Goal: Task Accomplishment & Management: Manage account settings

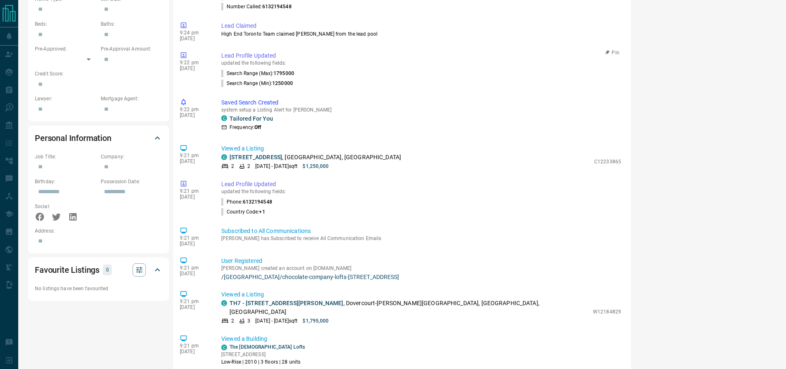
scroll to position [395, 0]
click at [371, 153] on p "[STREET_ADDRESS]" at bounding box center [316, 157] width 172 height 9
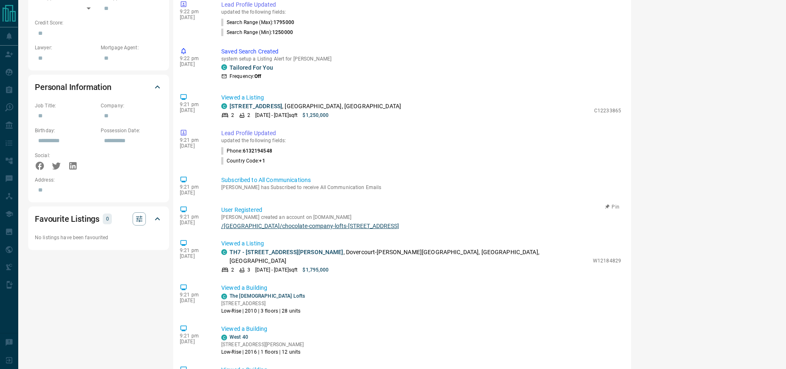
scroll to position [468, 0]
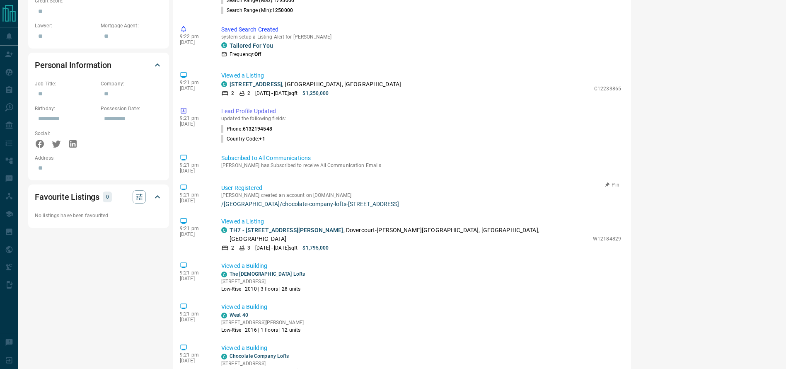
click at [354, 184] on p "User Registered" at bounding box center [421, 188] width 400 height 9
click at [419, 303] on p "Viewed a Building" at bounding box center [421, 307] width 400 height 9
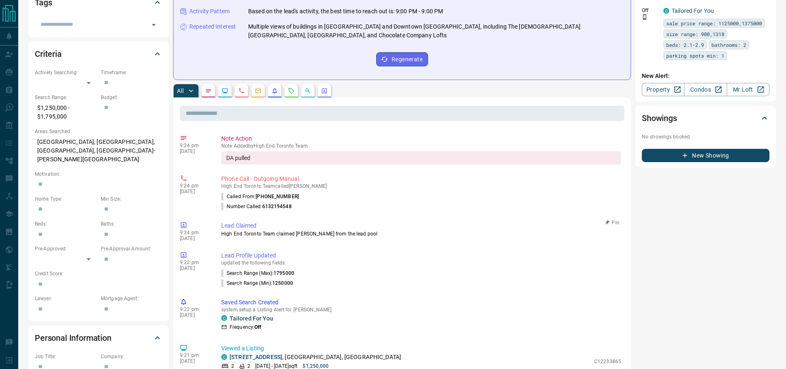
scroll to position [0, 0]
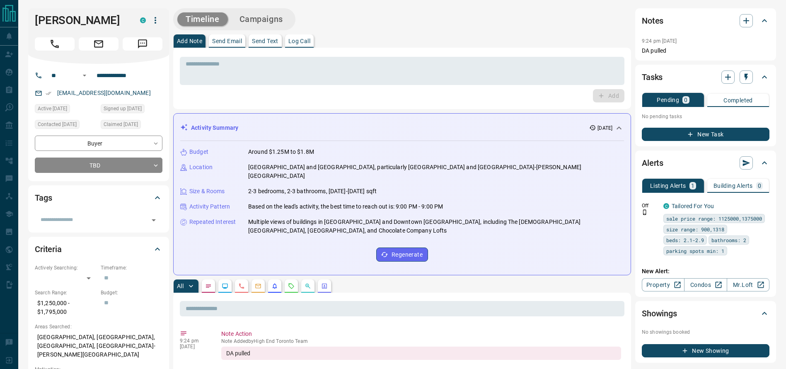
drag, startPoint x: 290, startPoint y: 131, endPoint x: 294, endPoint y: 133, distance: 4.6
click at [290, 131] on div "Activity Summary [DATE]" at bounding box center [397, 128] width 434 height 9
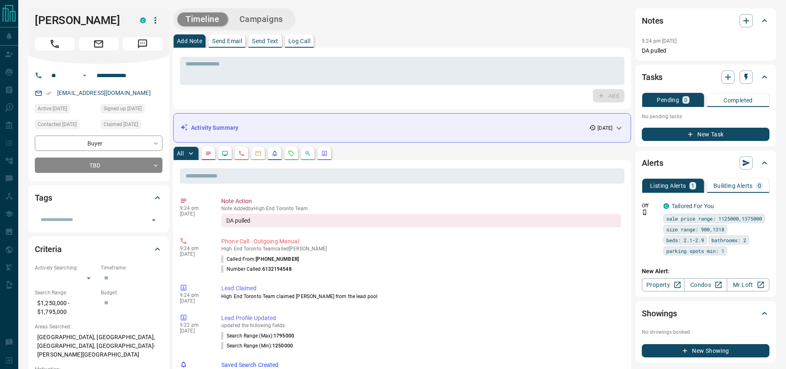
click at [330, 131] on div "Activity Summary [DATE]" at bounding box center [397, 128] width 434 height 9
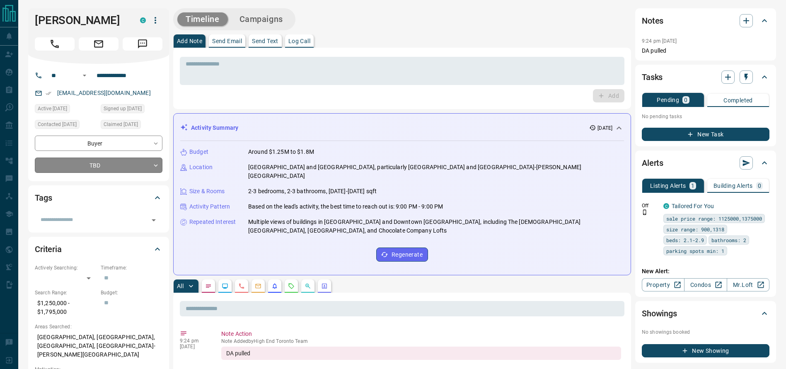
click at [36, 172] on div "**********" at bounding box center [98, 122] width 141 height 117
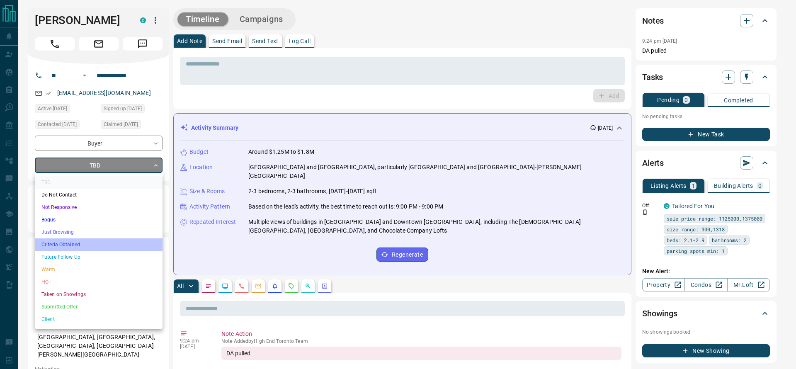
click at [124, 241] on li "Criteria Obtained" at bounding box center [99, 244] width 128 height 12
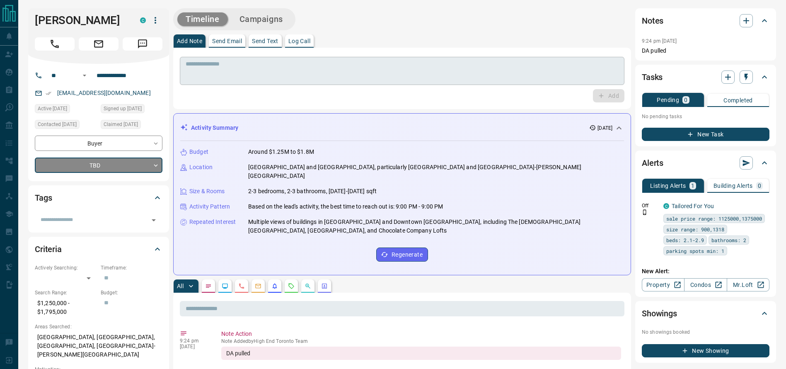
click at [412, 81] on div "* ​" at bounding box center [402, 71] width 445 height 28
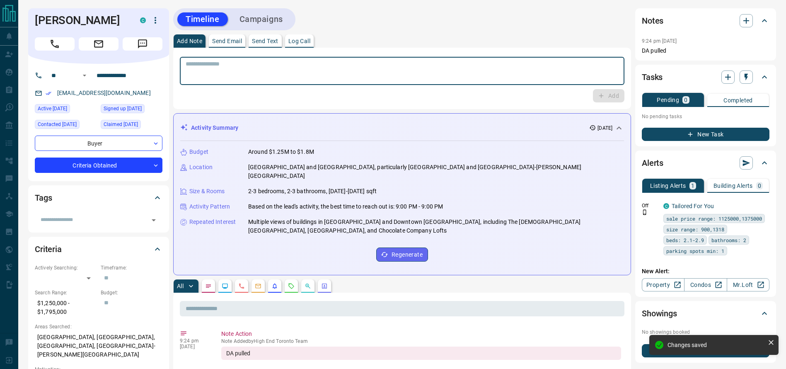
type input "*"
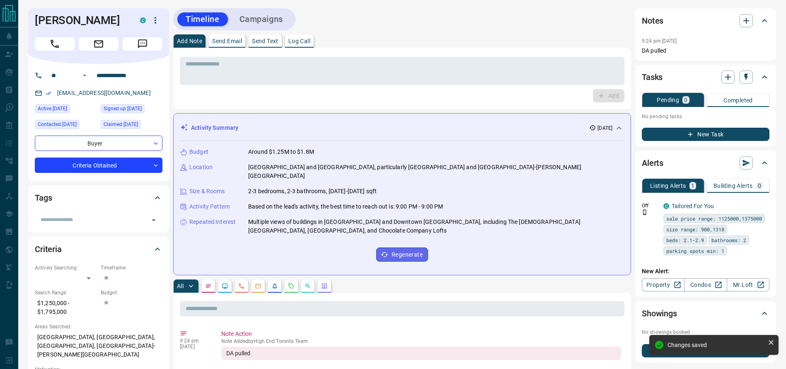
click at [432, 52] on div "* ​ Add" at bounding box center [402, 78] width 458 height 61
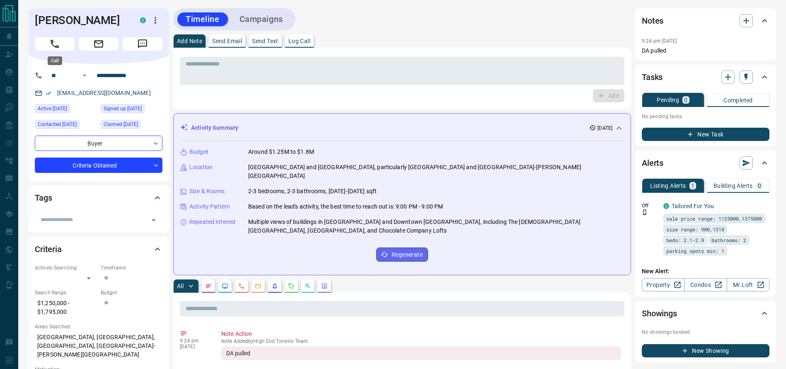
click at [48, 46] on button "Call" at bounding box center [55, 43] width 40 height 13
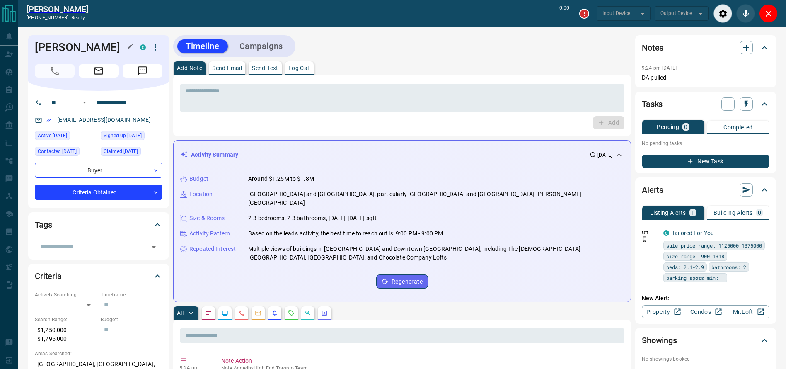
type input "*******"
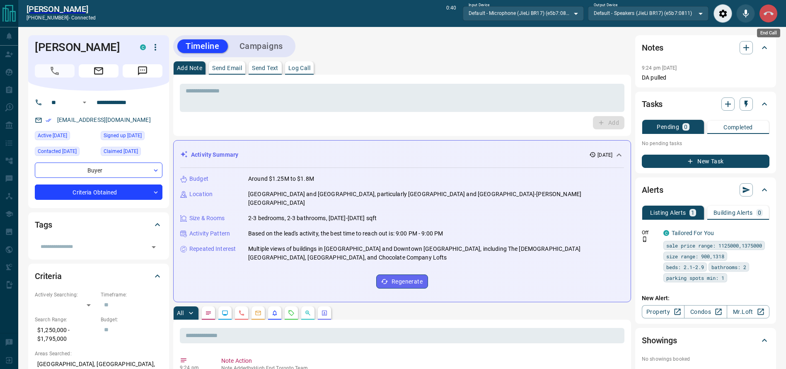
click at [769, 7] on button "End Call" at bounding box center [768, 13] width 19 height 19
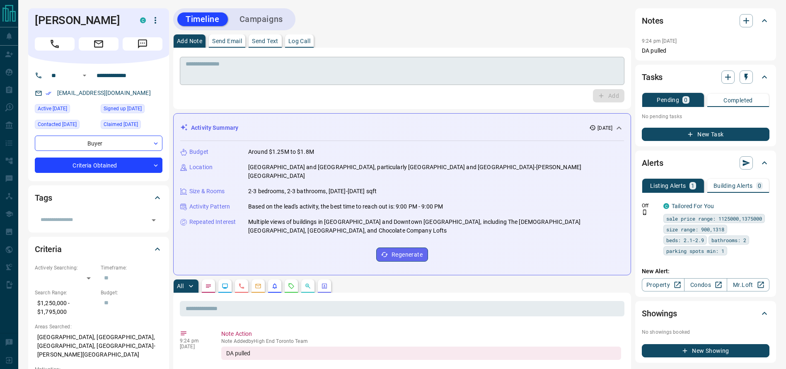
click at [512, 67] on textarea at bounding box center [402, 71] width 433 height 21
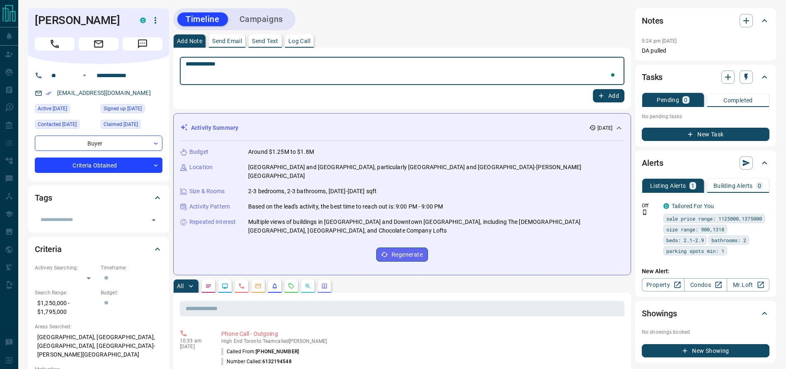
type textarea "**********"
